Goal: Information Seeking & Learning: Learn about a topic

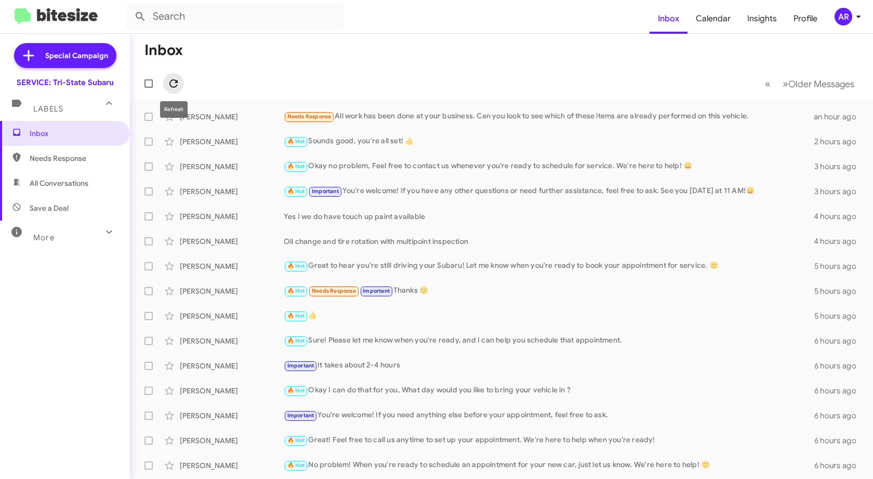
click at [177, 84] on icon at bounding box center [173, 83] width 12 height 12
click at [175, 81] on icon at bounding box center [173, 83] width 8 height 8
click at [84, 181] on span "All Conversations" at bounding box center [59, 183] width 59 height 10
type input "in:all-conversations"
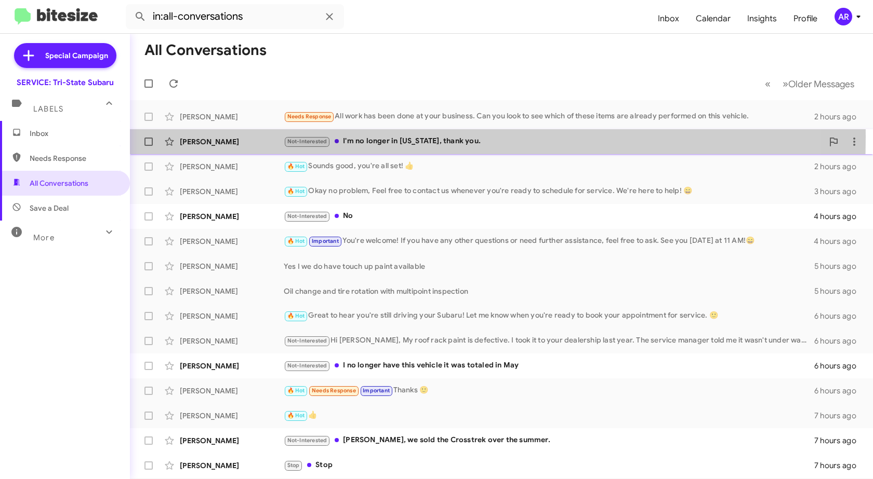
click at [249, 136] on div "[PERSON_NAME] Not-Interested I'm no longer in [US_STATE], thank you. 2 hours ago" at bounding box center [501, 141] width 726 height 21
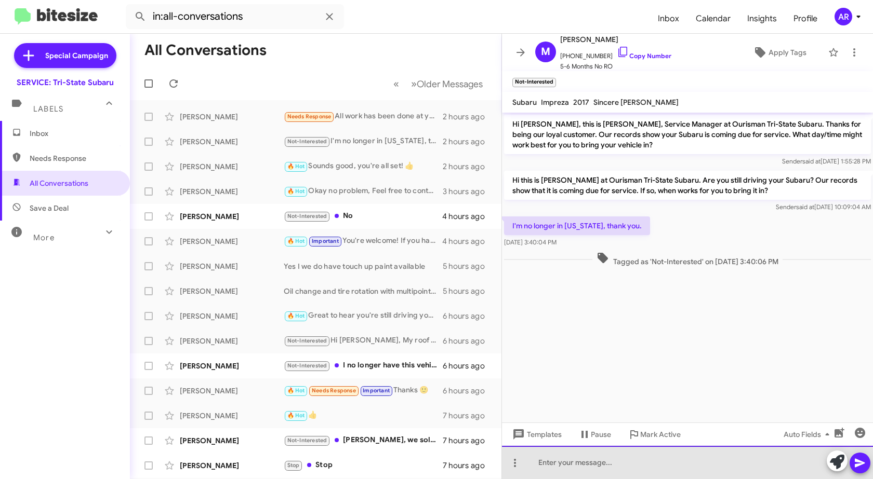
click at [628, 465] on div at bounding box center [687, 462] width 371 height 33
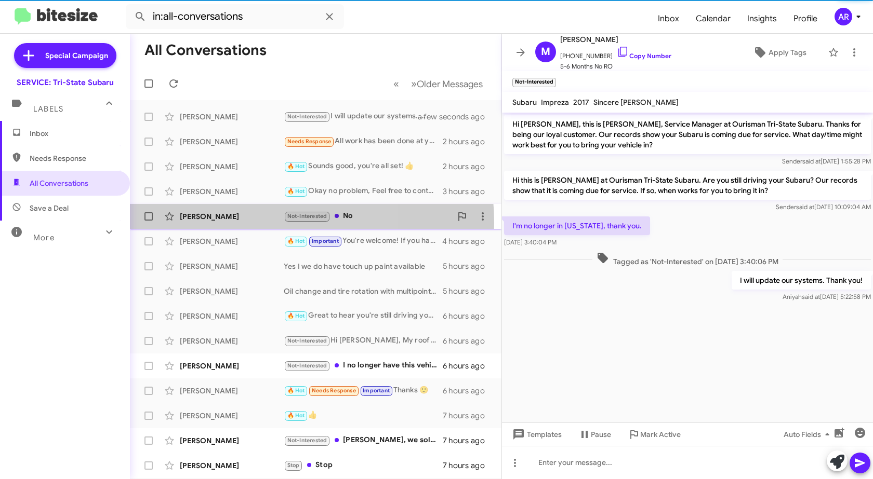
click at [248, 223] on div "[PERSON_NAME] Not-Interested No 4 hours ago" at bounding box center [315, 216] width 355 height 21
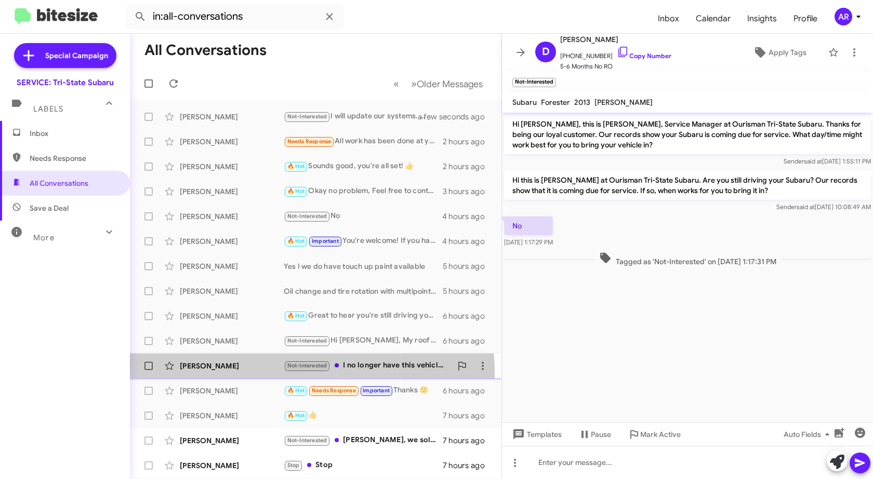
click at [250, 374] on div "[PERSON_NAME] Not-Interested I no longer have this vehicle it was totaled in [D…" at bounding box center [315, 366] width 355 height 21
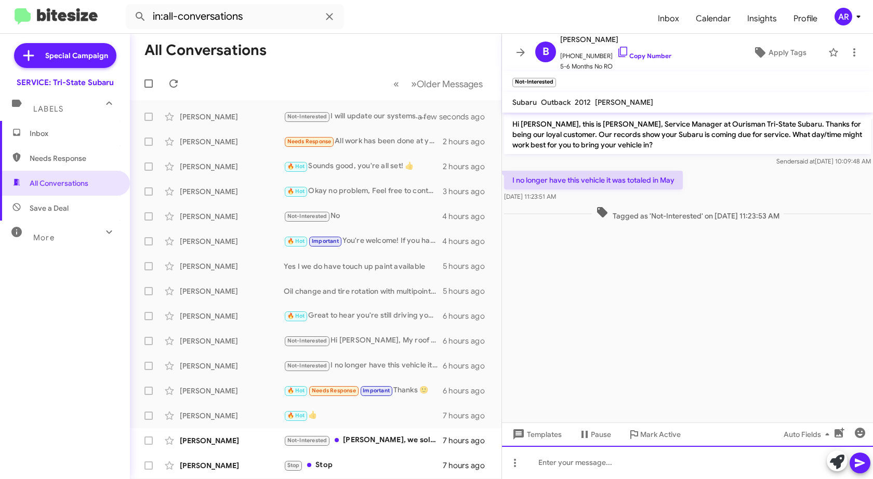
click at [798, 476] on div at bounding box center [687, 462] width 371 height 33
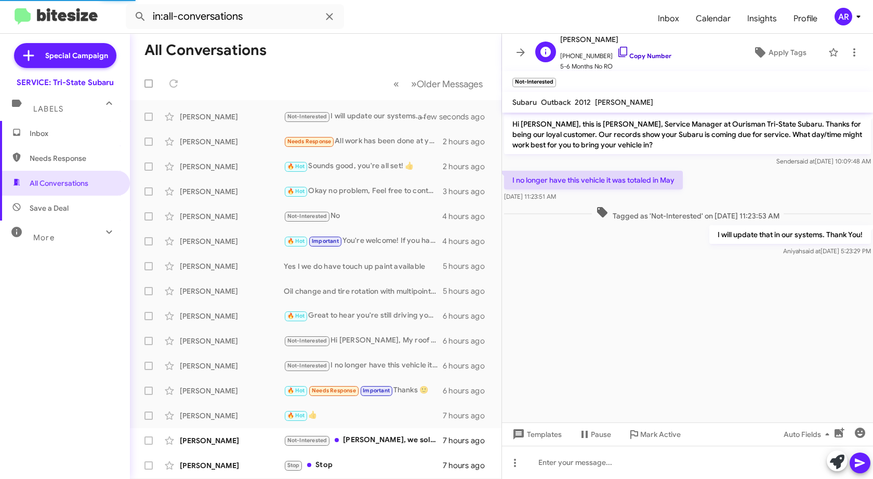
click at [617, 48] on icon at bounding box center [623, 52] width 12 height 12
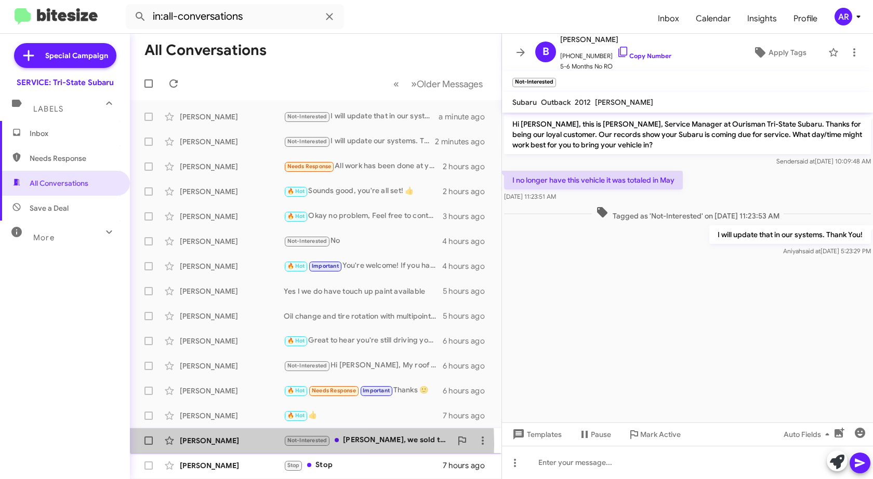
click at [233, 444] on div "[PERSON_NAME]" at bounding box center [232, 441] width 104 height 10
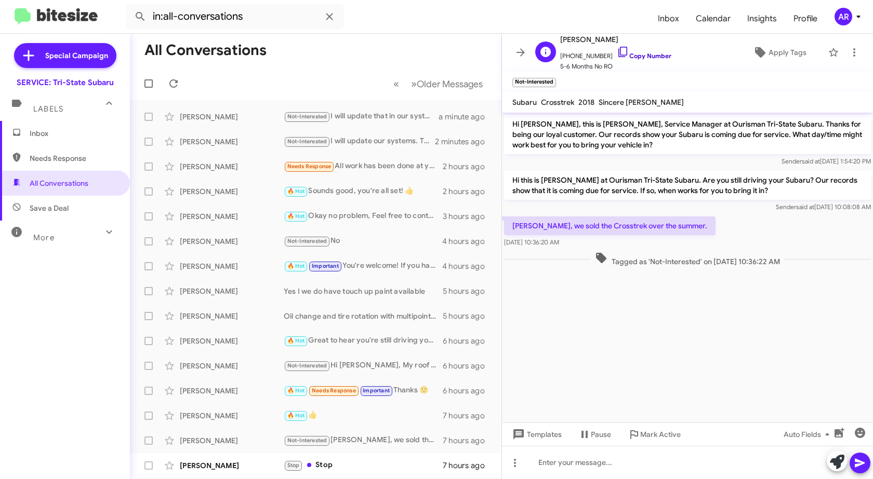
click at [617, 54] on icon at bounding box center [623, 52] width 12 height 12
click at [671, 469] on div at bounding box center [687, 462] width 371 height 33
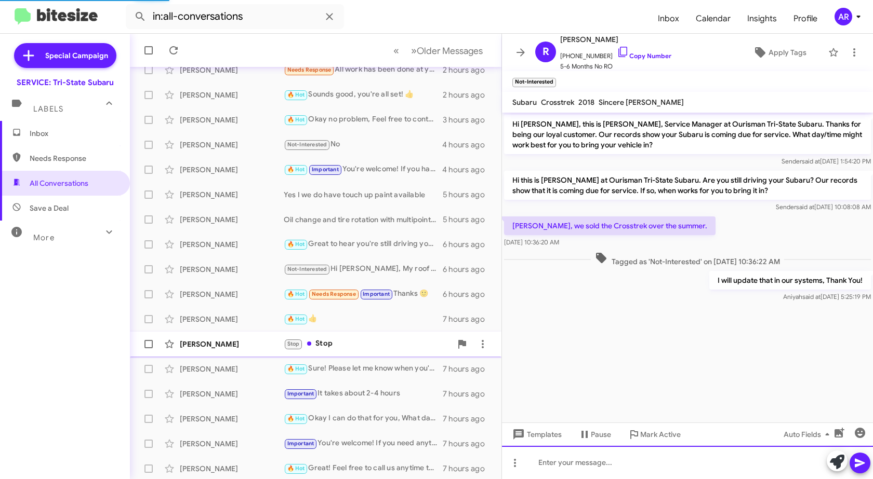
scroll to position [124, 0]
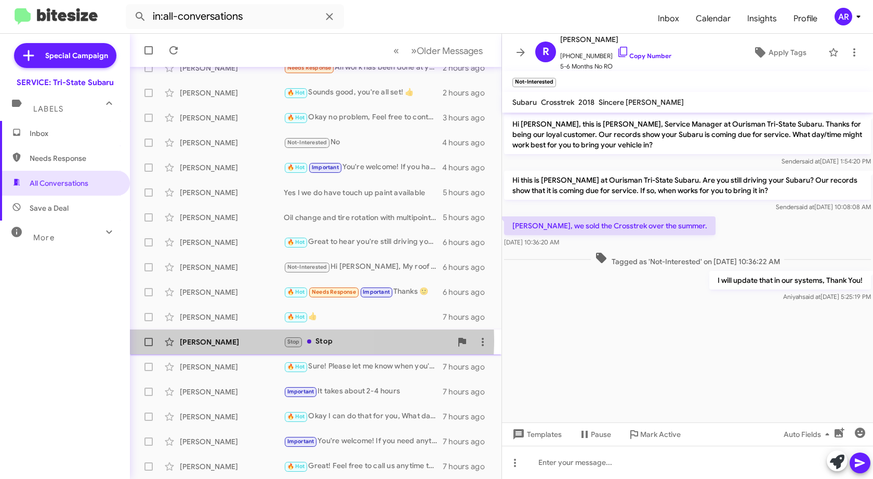
click at [236, 340] on div "[PERSON_NAME]" at bounding box center [232, 342] width 104 height 10
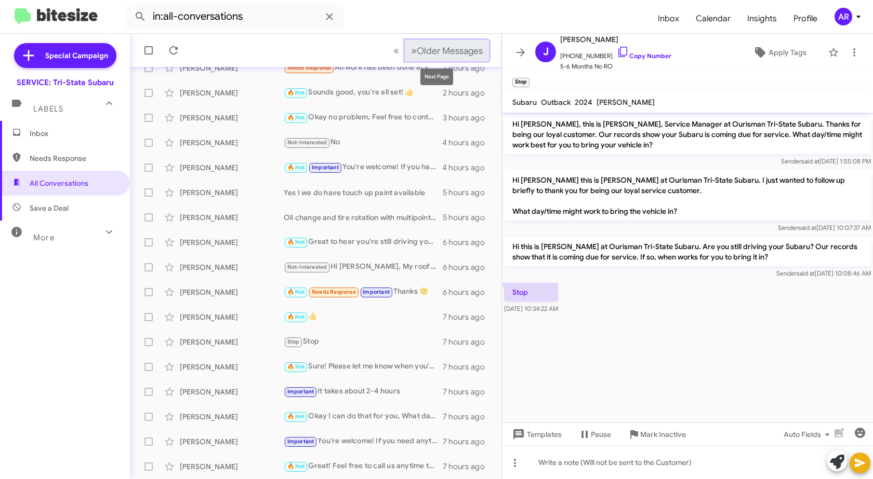
click at [467, 51] on span "Older Messages" at bounding box center [450, 50] width 66 height 11
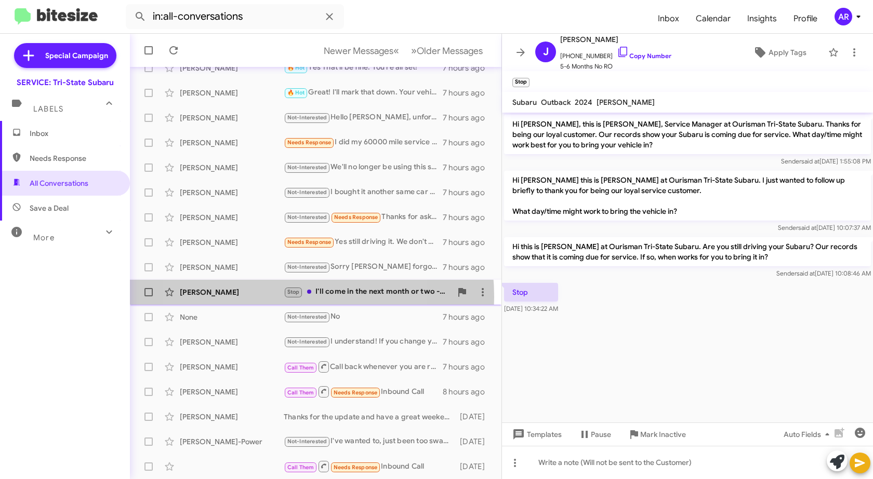
click at [262, 297] on div "[PERSON_NAME]" at bounding box center [232, 292] width 104 height 10
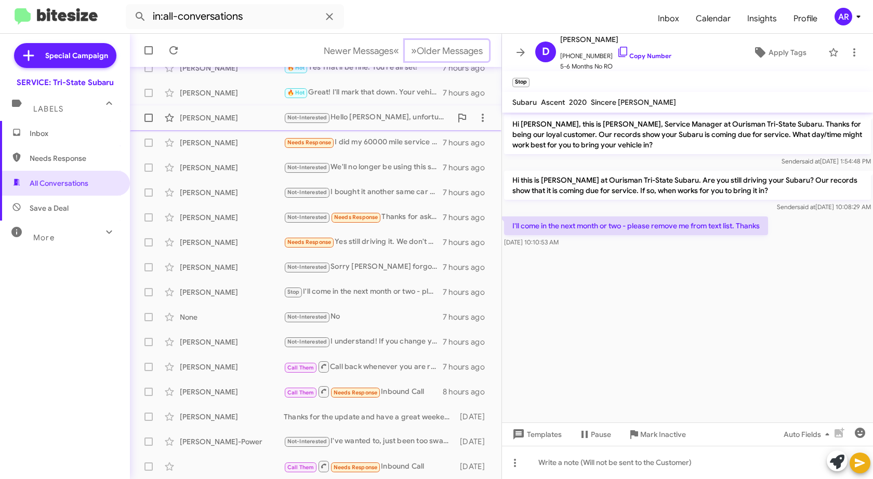
drag, startPoint x: 439, startPoint y: 47, endPoint x: 220, endPoint y: 124, distance: 232.8
click at [221, 124] on div "All Conversations Newer Messages « Previous » Next Older Messages [PERSON_NAME]…" at bounding box center [315, 257] width 371 height 446
click at [338, 48] on span "Newer Messages" at bounding box center [359, 50] width 70 height 11
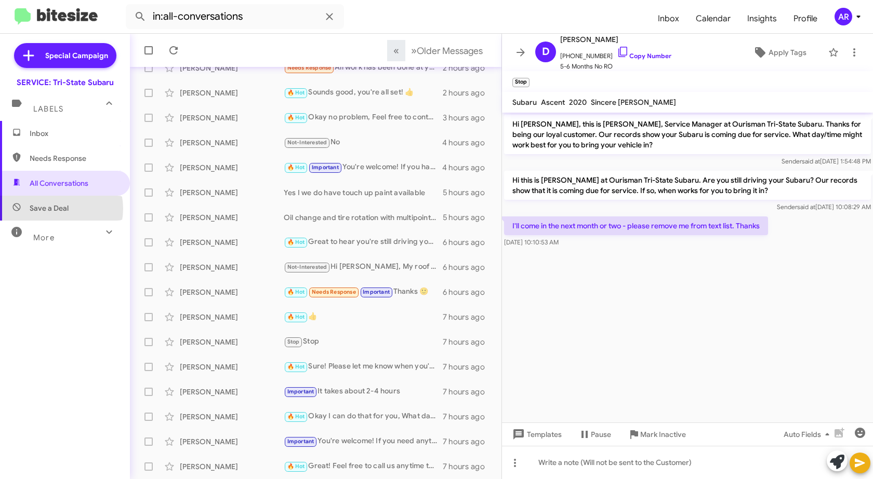
click at [56, 209] on span "Save a Deal" at bounding box center [49, 208] width 39 height 10
type input "in:not-interested"
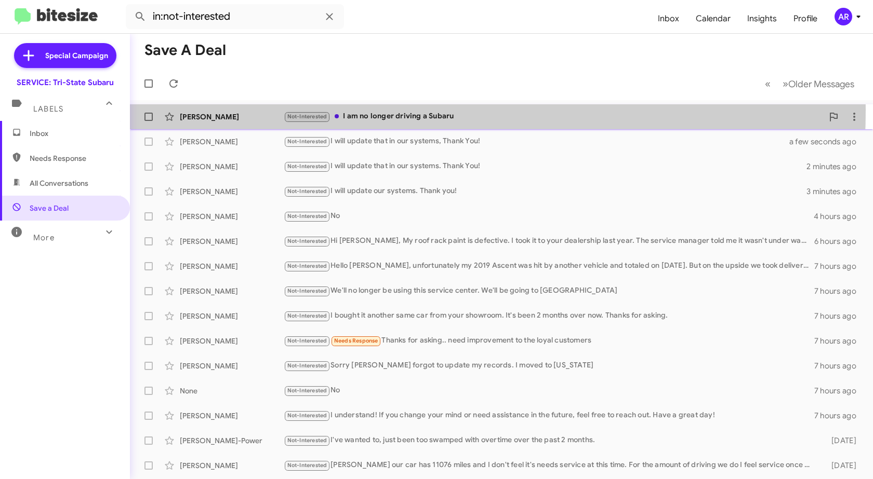
click at [279, 110] on div "[PERSON_NAME] Not-Interested I am no longer driving a Subaru 7 hours ago" at bounding box center [501, 116] width 726 height 21
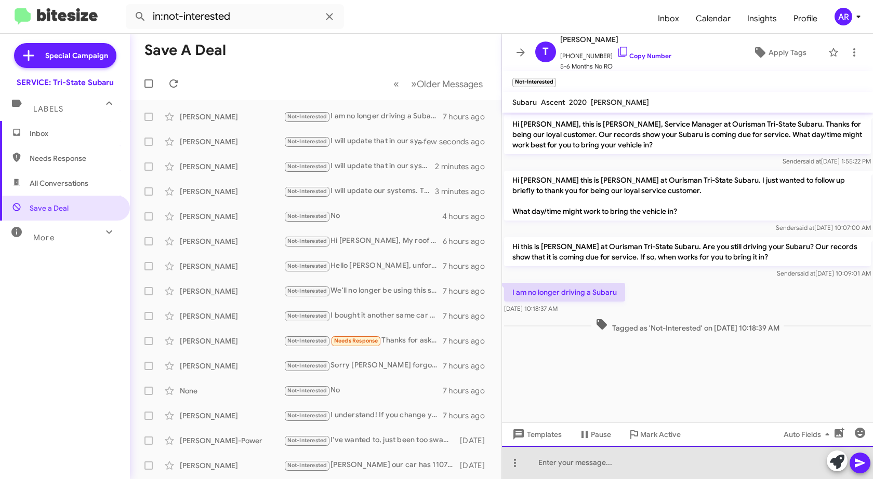
click at [649, 459] on div at bounding box center [687, 462] width 371 height 33
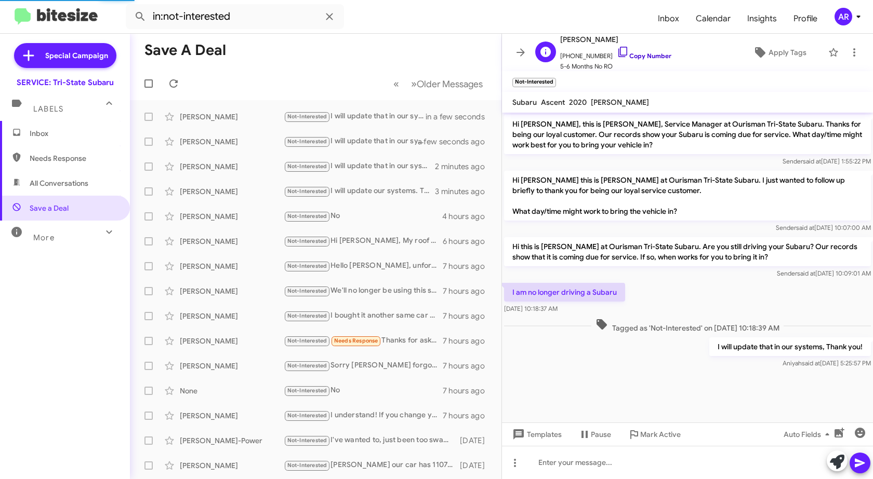
click at [621, 57] on link "Copy Number" at bounding box center [644, 56] width 55 height 8
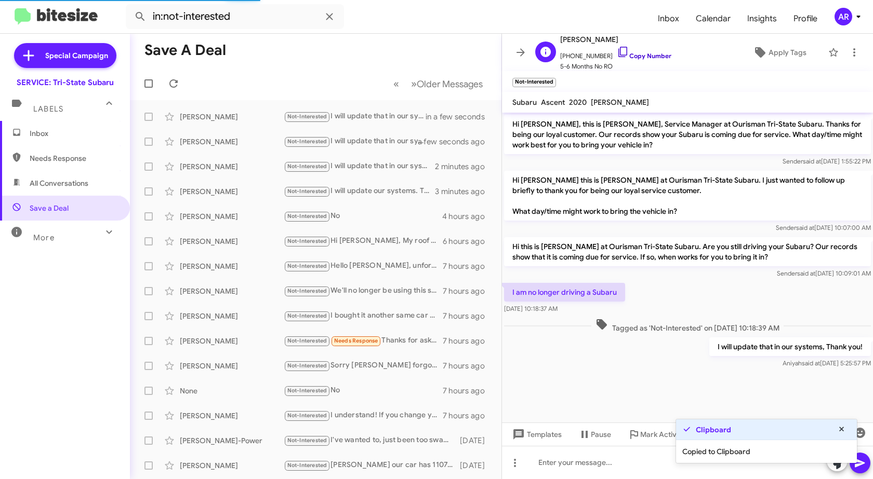
click at [617, 48] on icon at bounding box center [623, 52] width 12 height 12
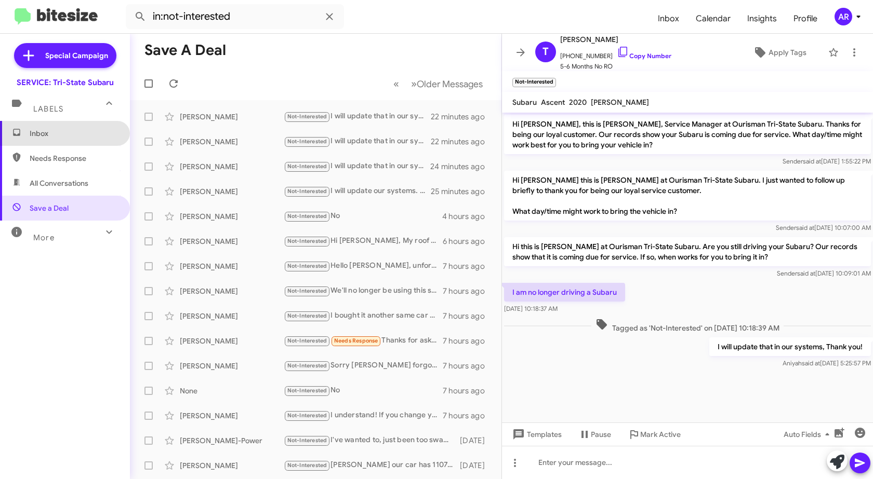
click at [66, 125] on span "Inbox" at bounding box center [65, 133] width 130 height 25
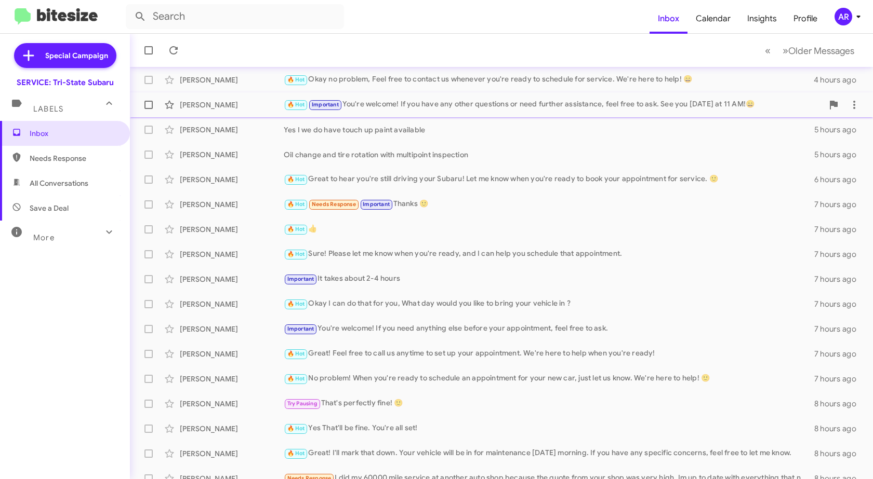
scroll to position [124, 0]
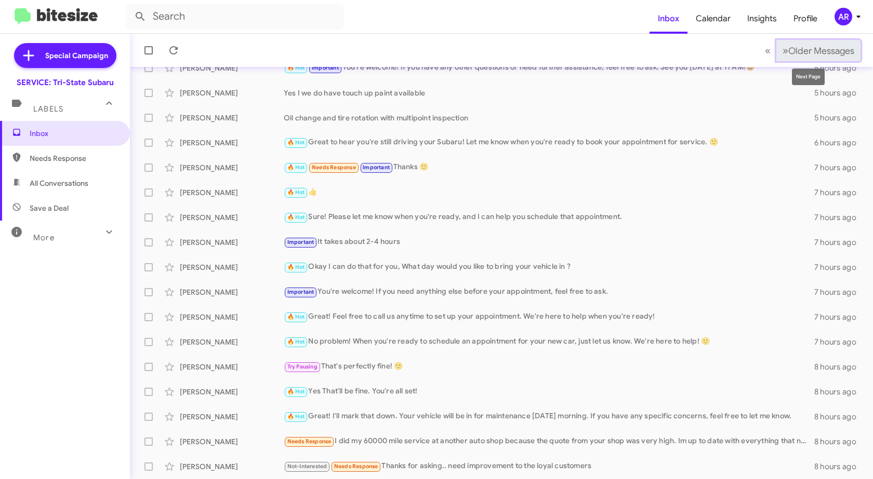
click at [827, 51] on span "Older Messages" at bounding box center [821, 50] width 66 height 11
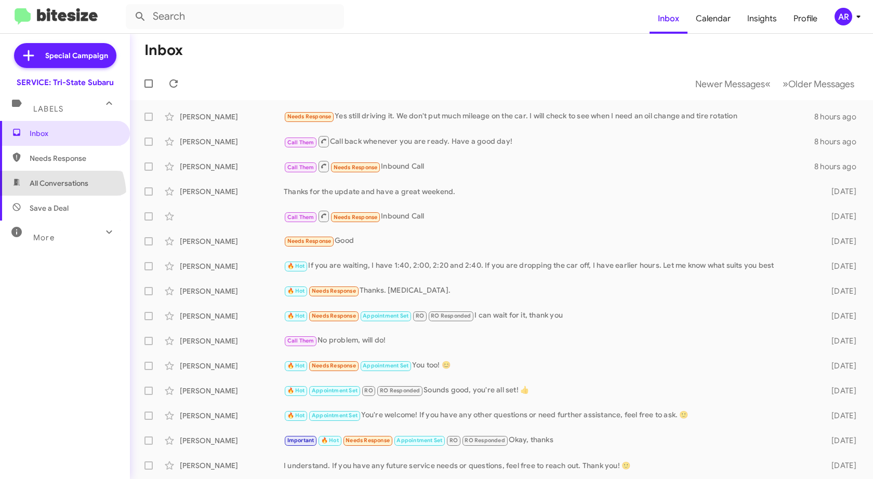
click at [52, 195] on span "All Conversations" at bounding box center [65, 183] width 130 height 25
type input "in:all-conversations"
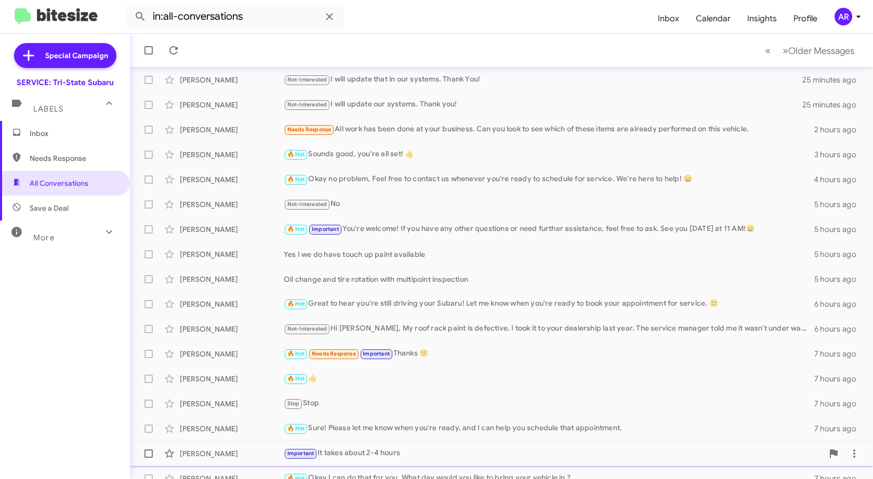
scroll to position [124, 0]
